Goal: Information Seeking & Learning: Learn about a topic

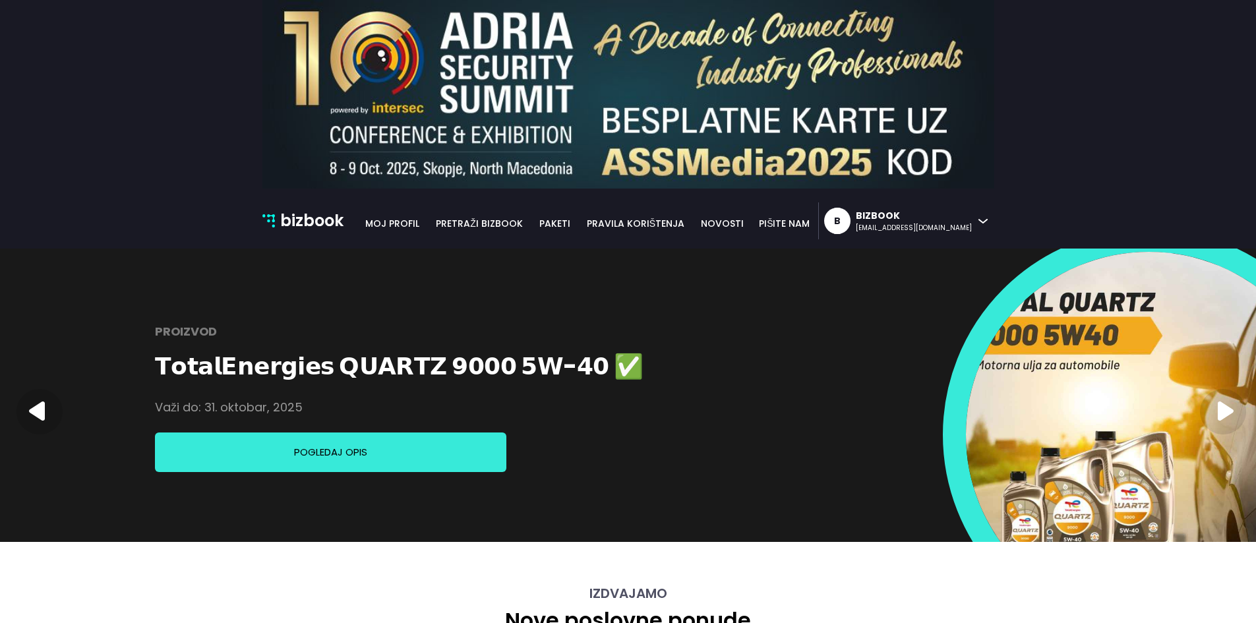
click at [187, 231] on nav "bizbook bizbook Moj profil pretraži bizbook paketi pravila korištenja novosti p…" at bounding box center [628, 219] width 1256 height 60
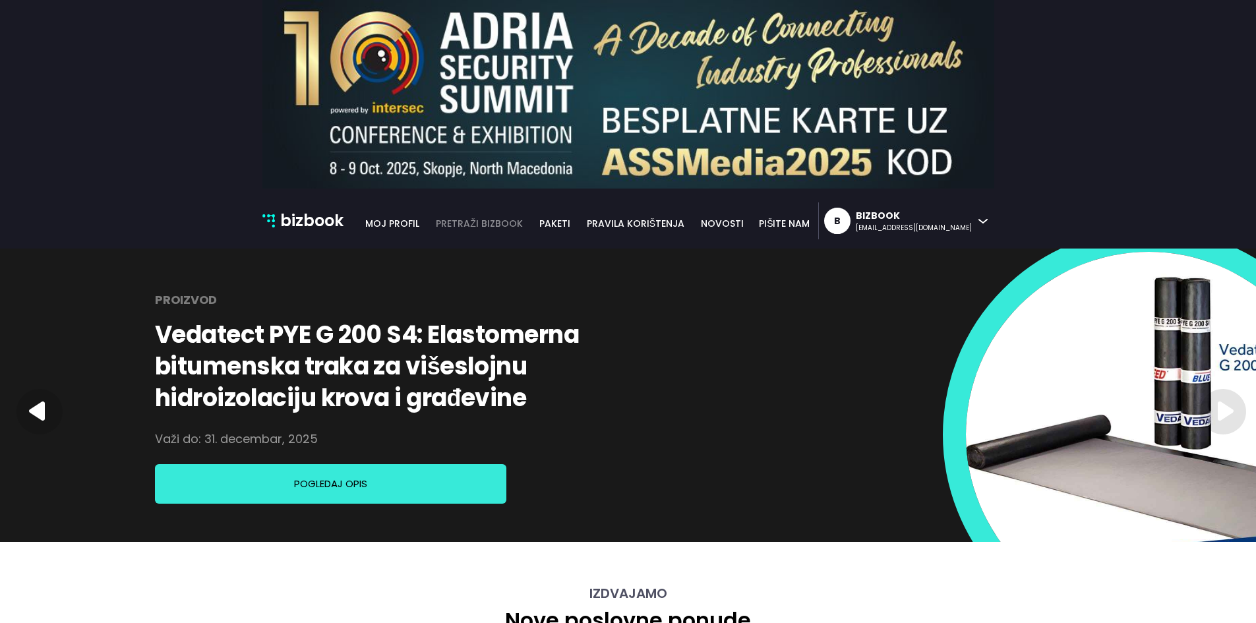
click at [531, 222] on link "pretraži bizbook" at bounding box center [479, 223] width 104 height 15
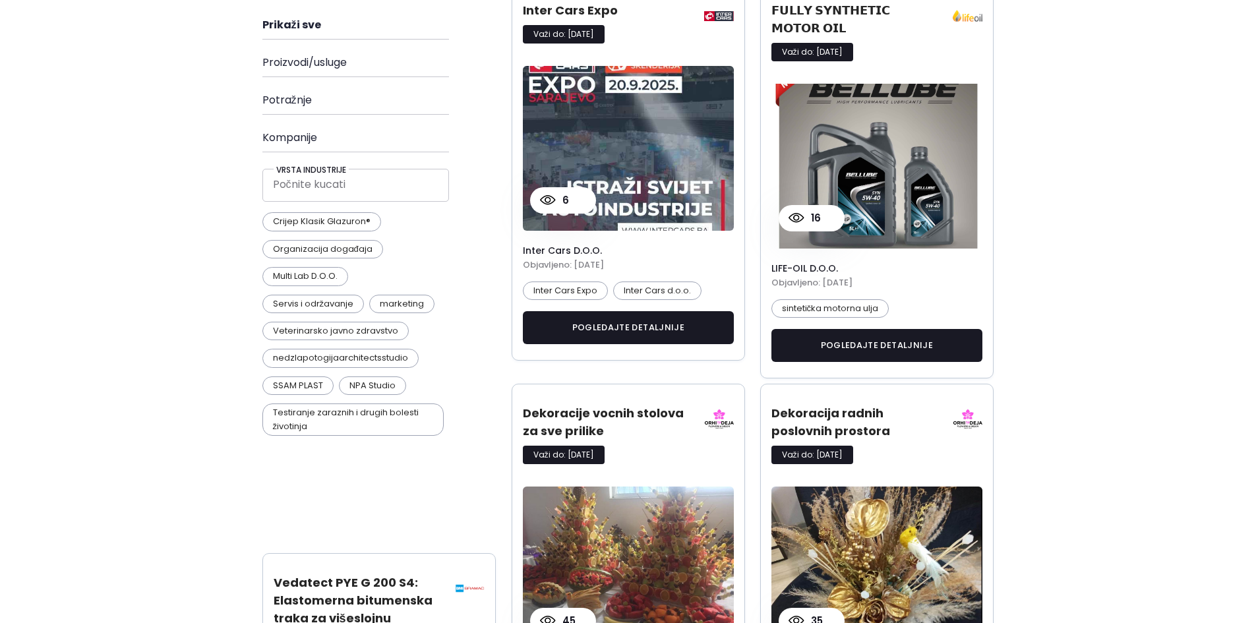
scroll to position [363, 0]
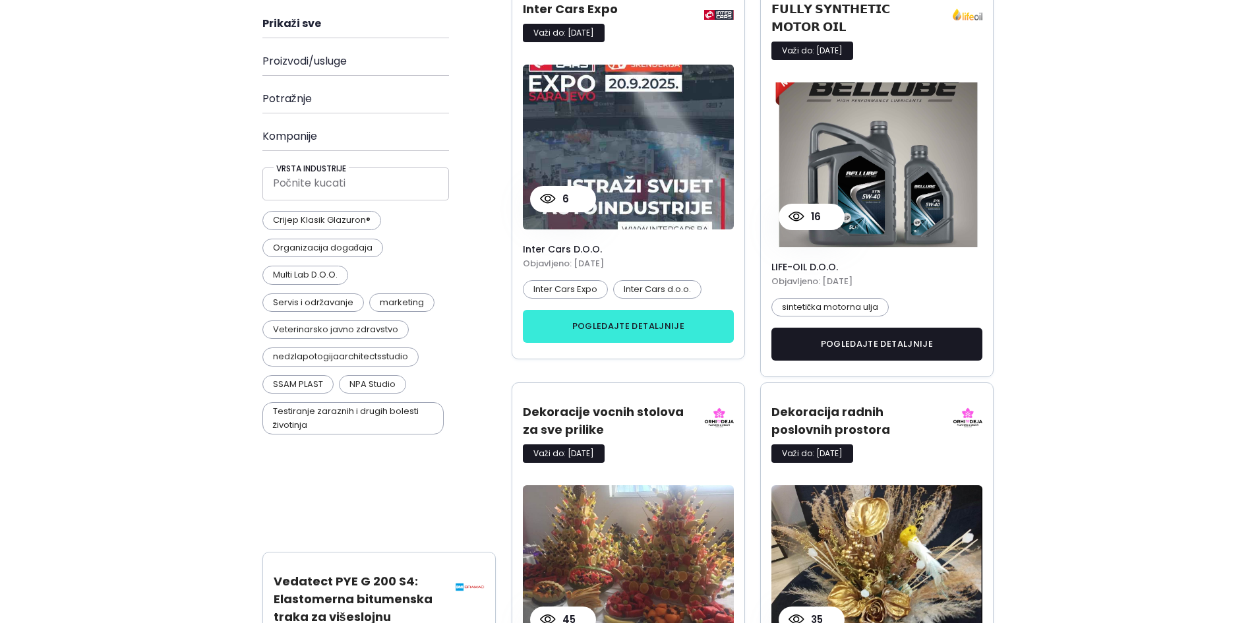
click at [628, 332] on button "pogledajte detaljnije" at bounding box center [629, 326] width 212 height 33
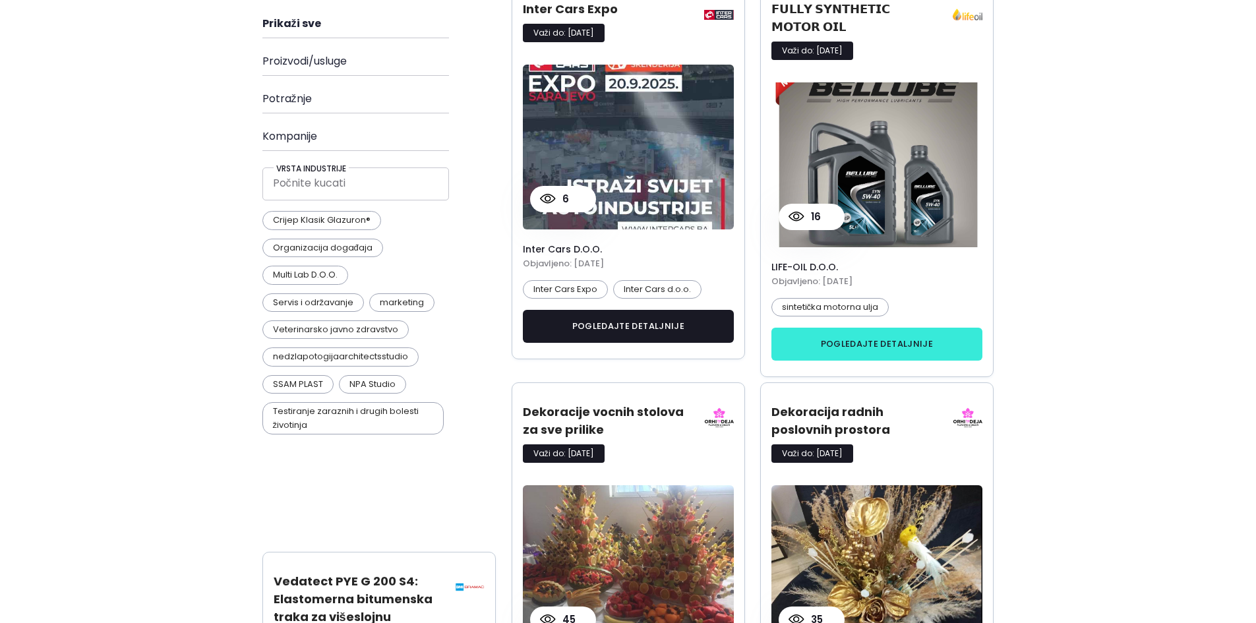
click at [856, 328] on button "pogledajte detaljnije" at bounding box center [877, 344] width 212 height 33
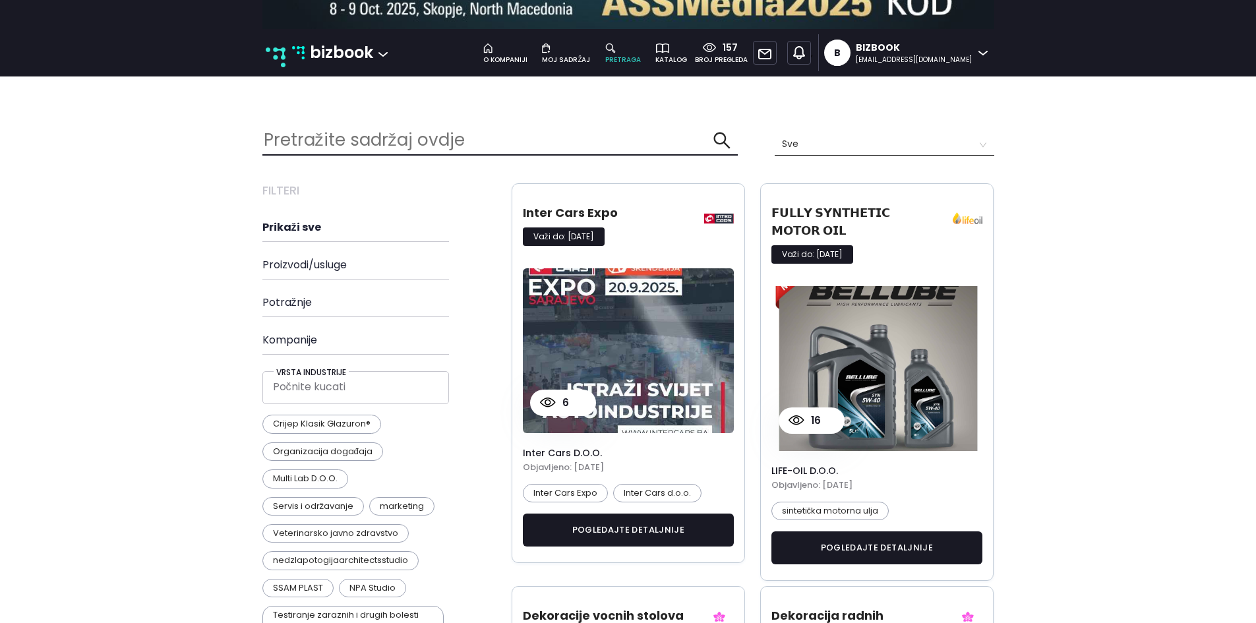
scroll to position [159, 0]
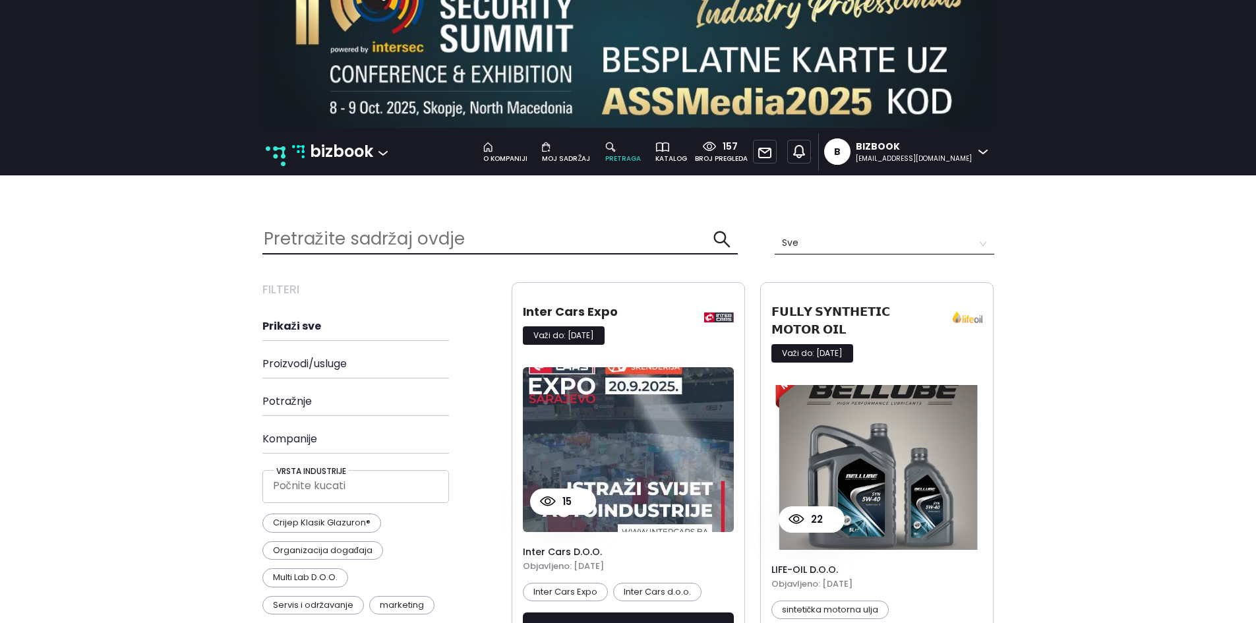
scroll to position [60, 0]
